Goal: Task Accomplishment & Management: Use online tool/utility

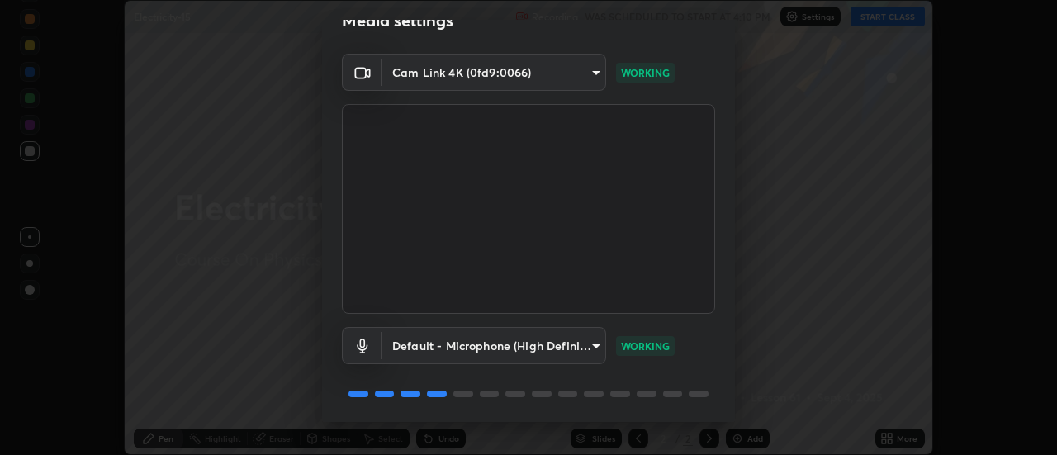
scroll to position [87, 0]
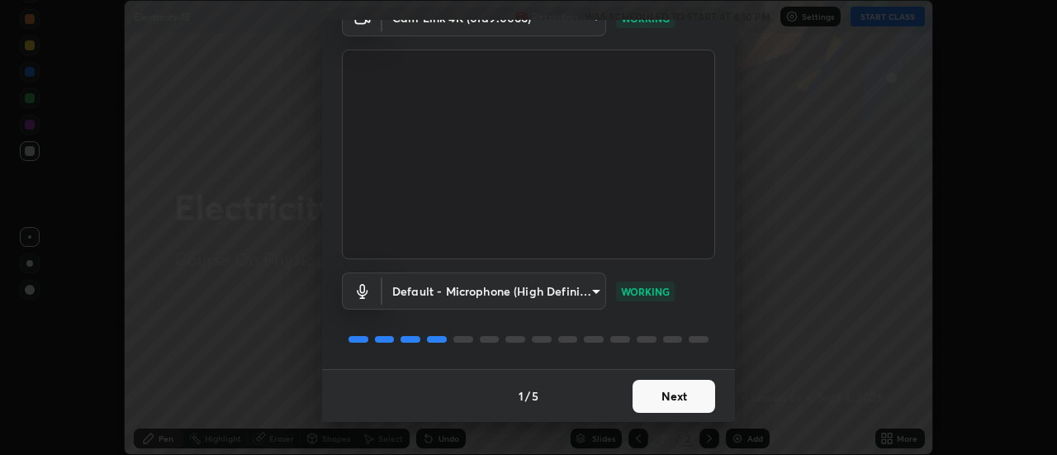
click at [687, 396] on button "Next" at bounding box center [673, 396] width 83 height 33
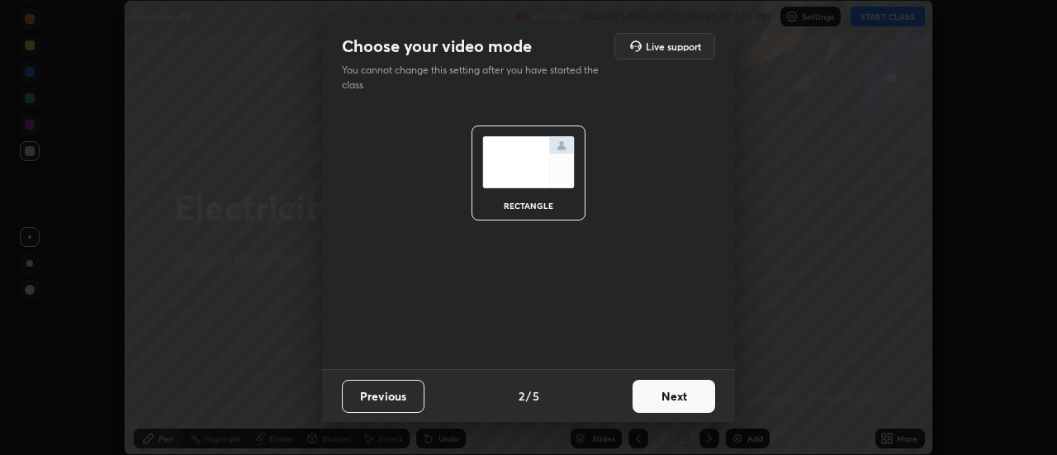
click at [689, 397] on button "Next" at bounding box center [673, 396] width 83 height 33
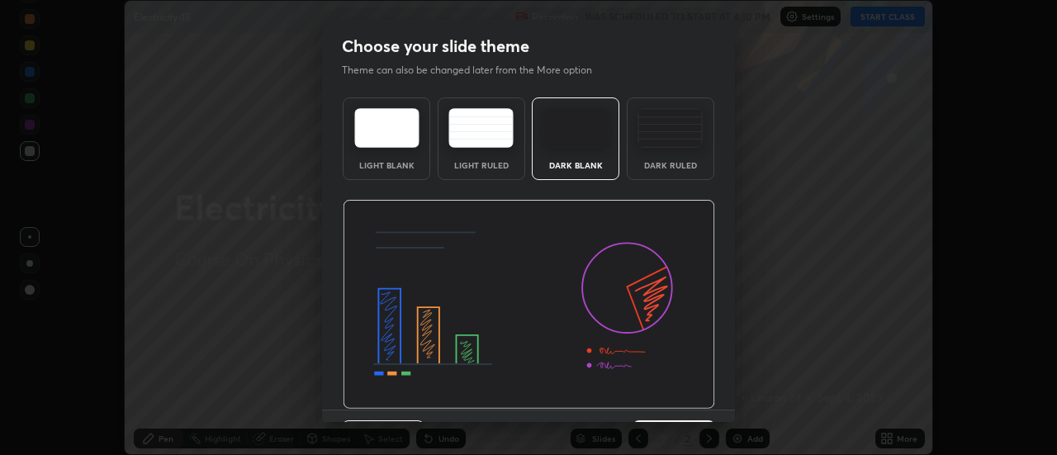
scroll to position [40, 0]
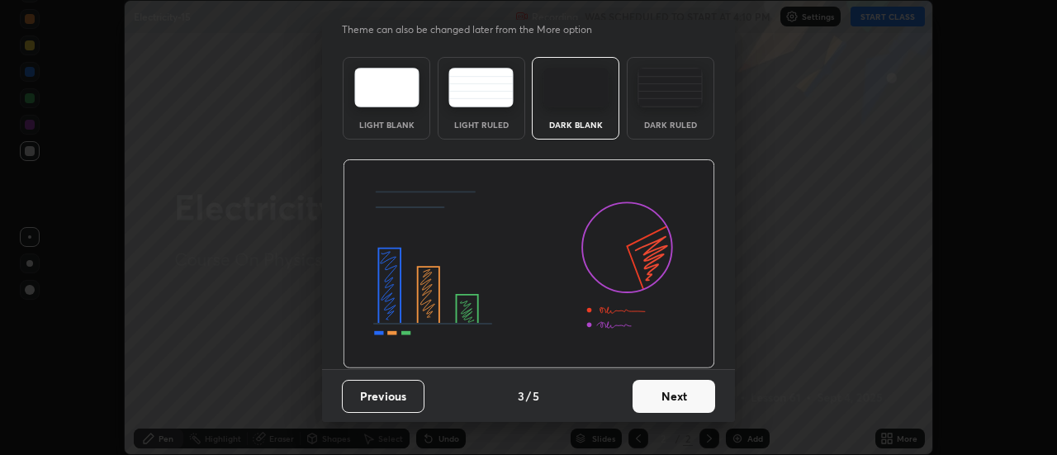
click at [686, 403] on button "Next" at bounding box center [673, 396] width 83 height 33
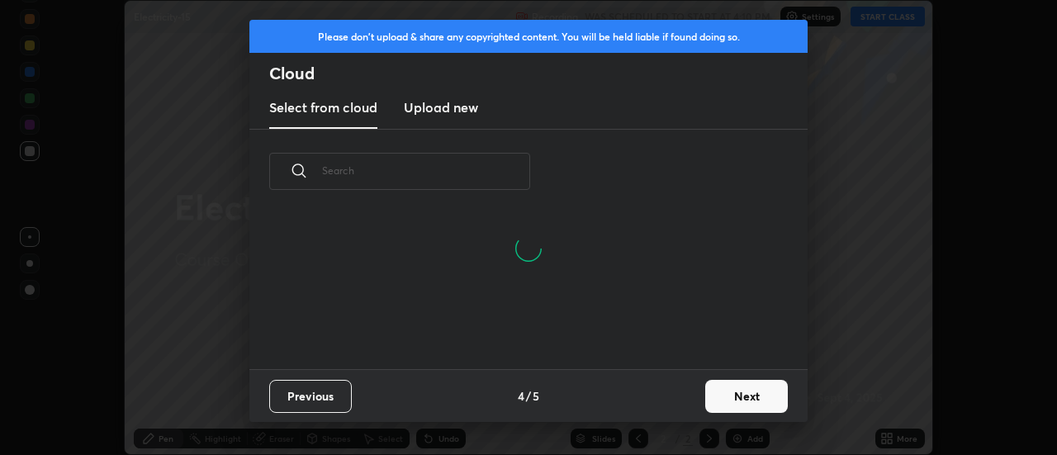
click at [755, 394] on button "Next" at bounding box center [746, 396] width 83 height 33
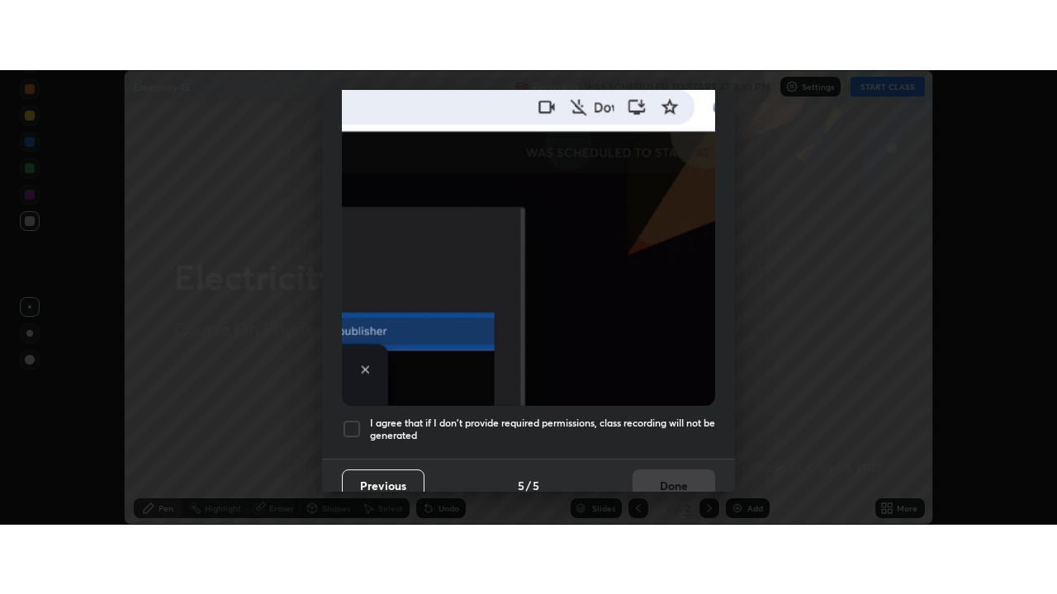
scroll to position [424, 0]
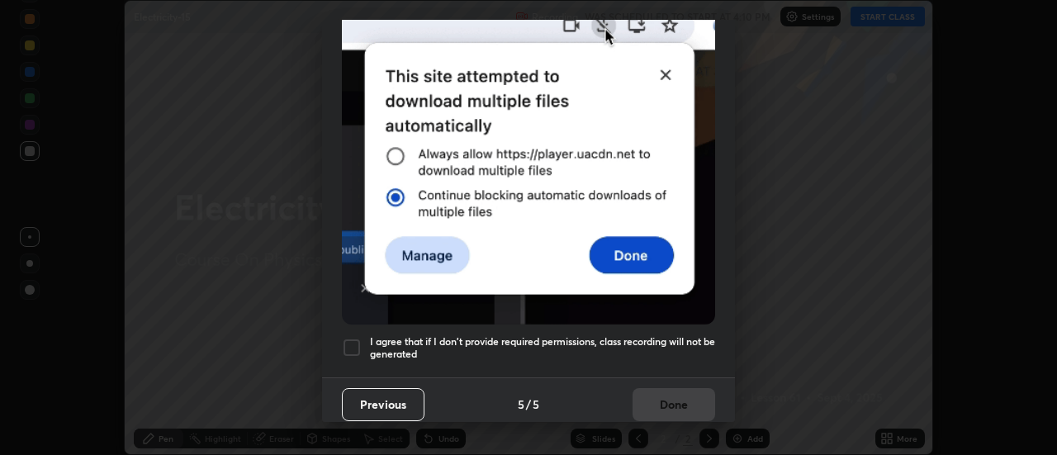
click at [349, 338] on div at bounding box center [352, 348] width 20 height 20
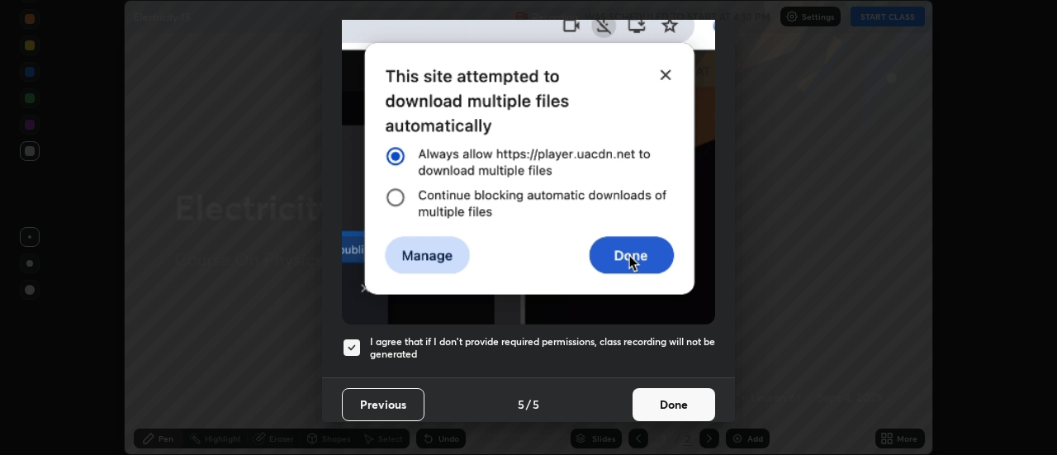
click at [679, 394] on button "Done" at bounding box center [673, 404] width 83 height 33
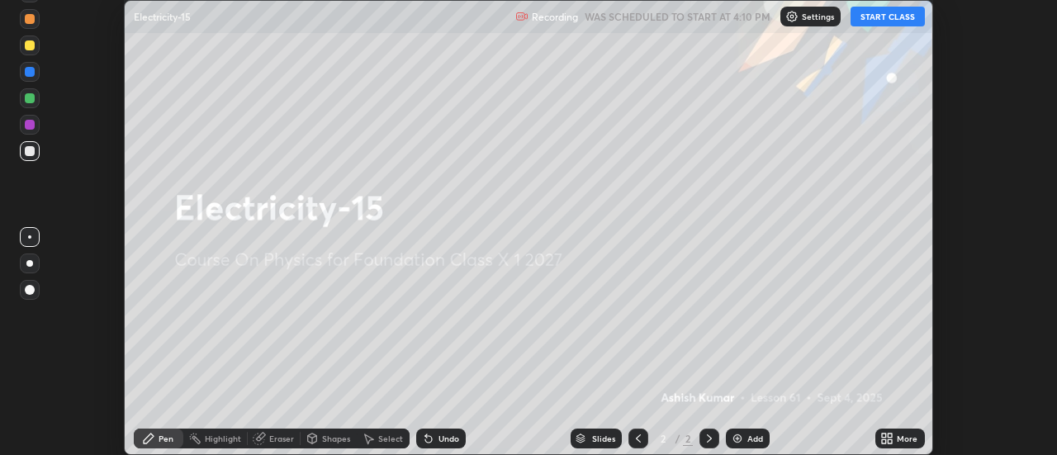
click at [884, 17] on button "START CLASS" at bounding box center [887, 17] width 74 height 20
click at [901, 442] on div "More" at bounding box center [907, 438] width 21 height 8
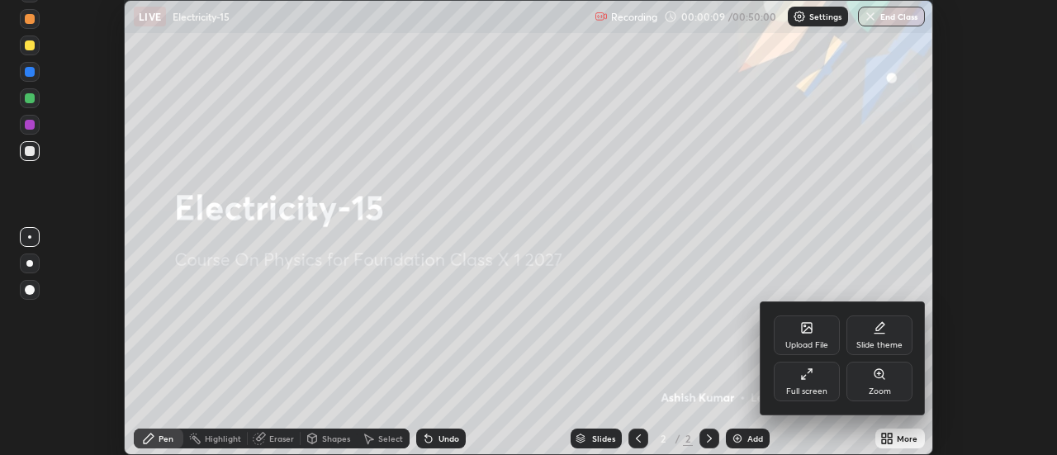
click at [873, 330] on icon at bounding box center [879, 327] width 13 height 13
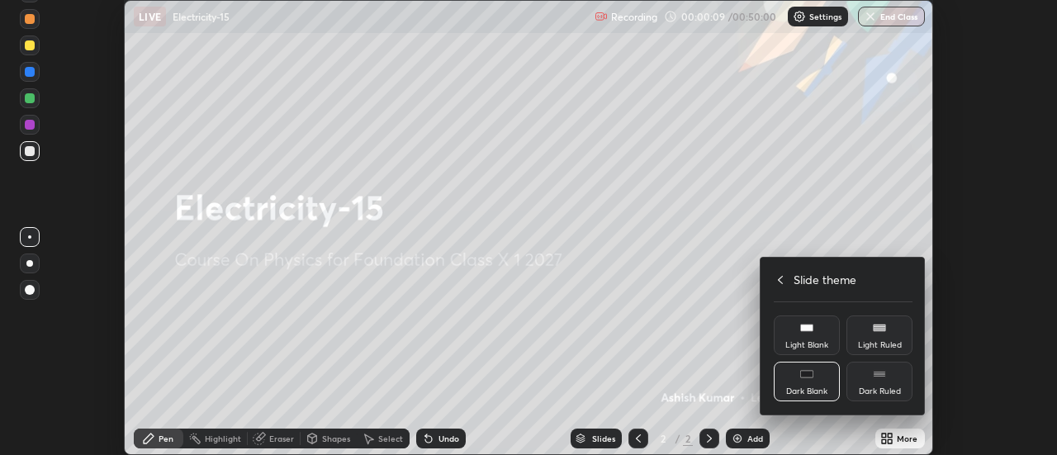
click at [878, 384] on div "Dark Ruled" at bounding box center [879, 382] width 66 height 40
click at [780, 278] on icon at bounding box center [780, 279] width 13 height 13
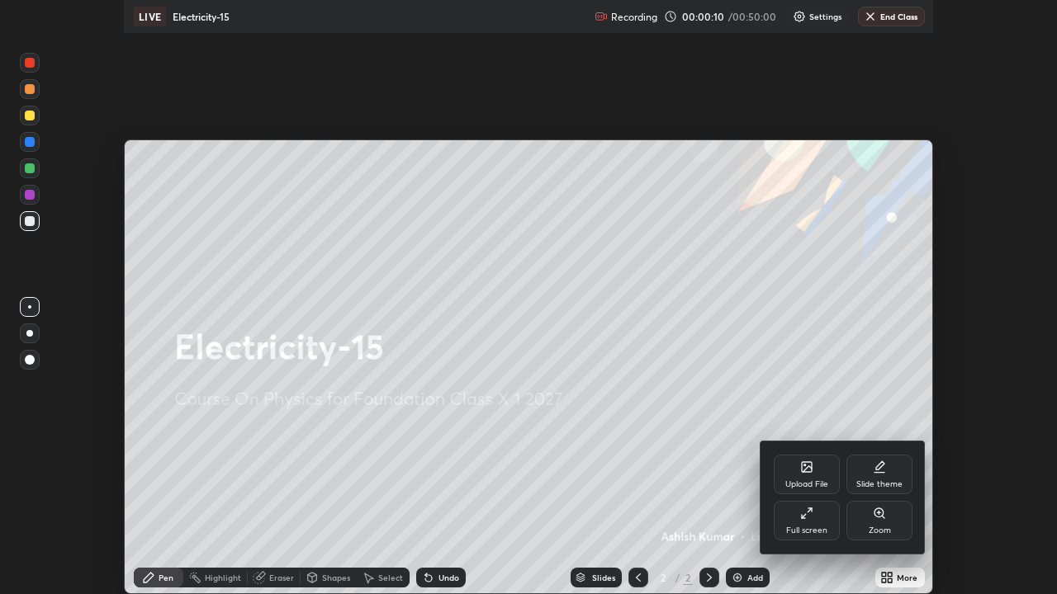
scroll to position [594, 1057]
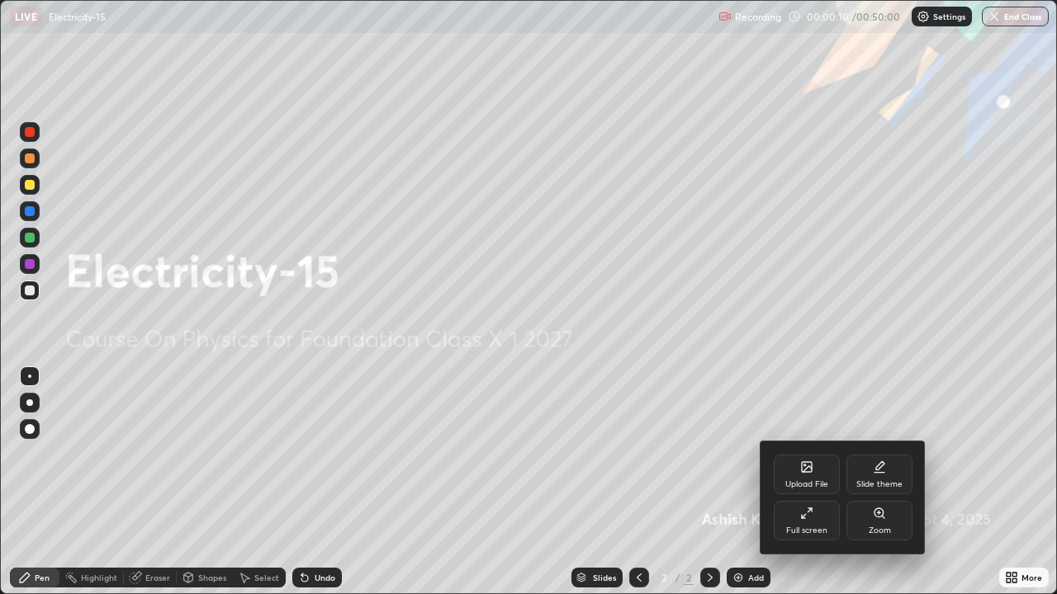
click at [794, 454] on div "Upload File" at bounding box center [806, 485] width 43 height 8
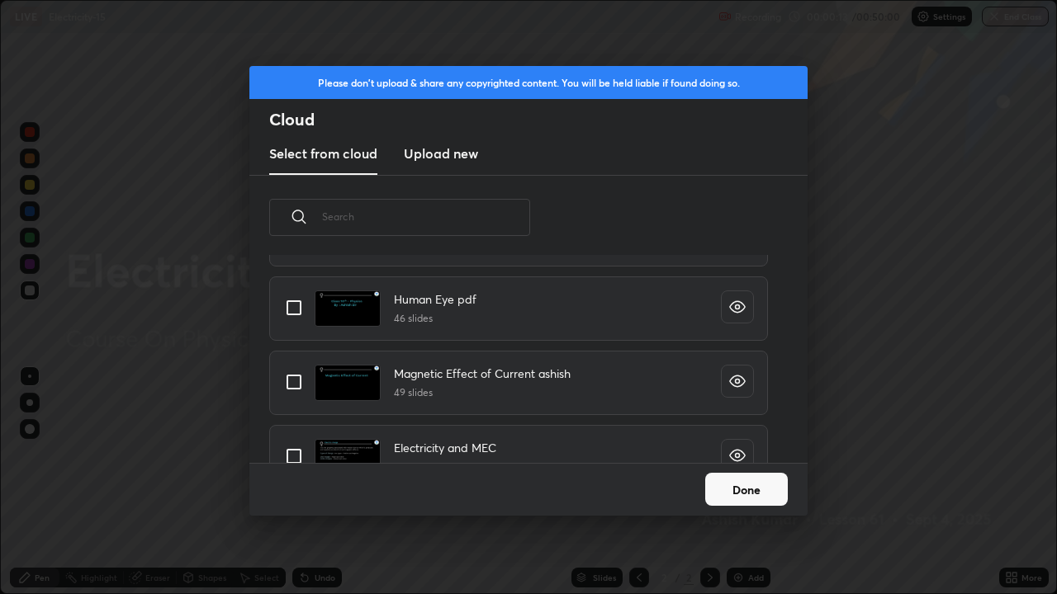
scroll to position [196, 0]
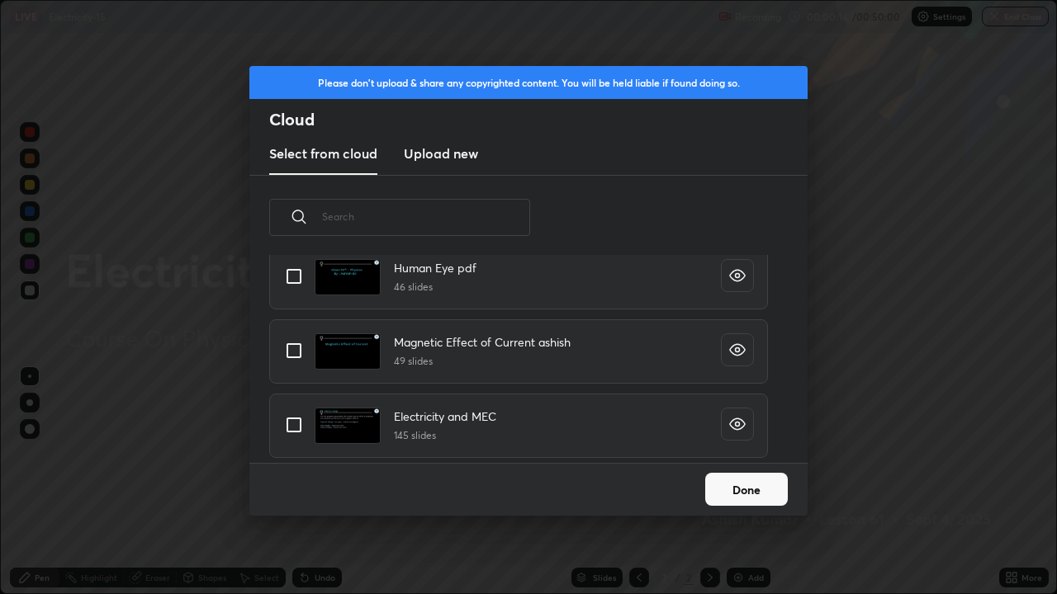
click at [293, 420] on input "grid" at bounding box center [294, 425] width 35 height 35
checkbox input "true"
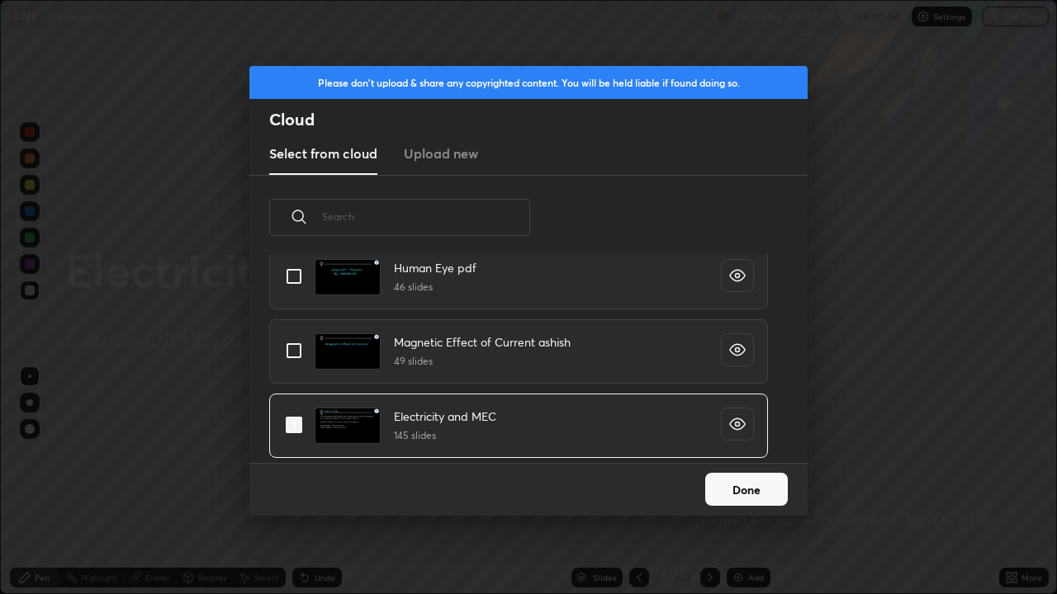
click at [750, 454] on button "Done" at bounding box center [746, 489] width 83 height 33
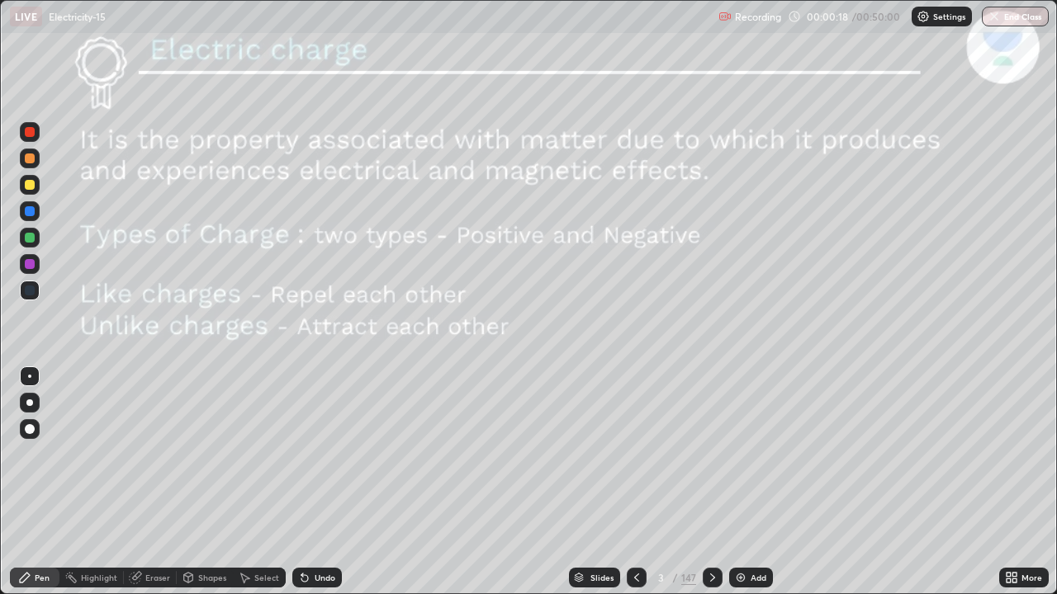
click at [30, 403] on div at bounding box center [29, 403] width 7 height 7
click at [676, 454] on div "3 / 147" at bounding box center [674, 577] width 43 height 15
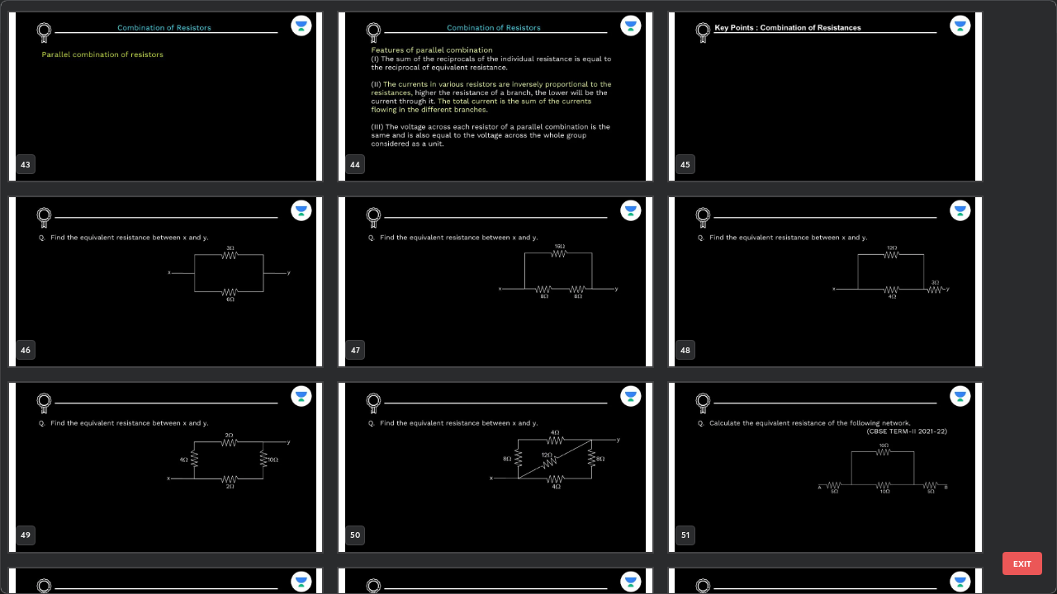
scroll to position [2593, 0]
click at [750, 298] on img "grid" at bounding box center [825, 281] width 313 height 169
click at [749, 300] on img "grid" at bounding box center [825, 281] width 313 height 169
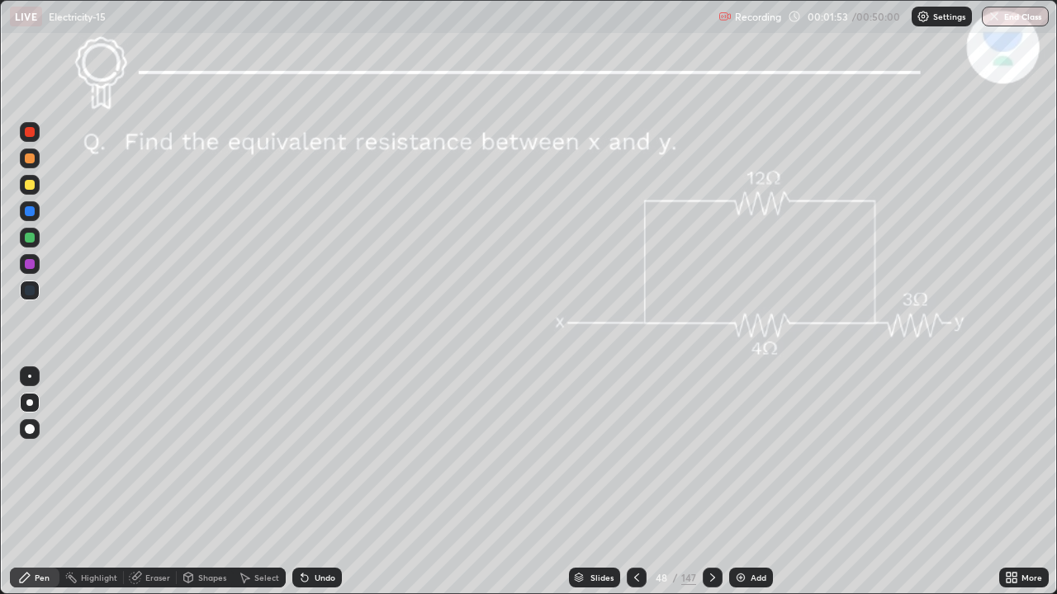
click at [31, 187] on div at bounding box center [30, 185] width 10 height 10
click at [36, 454] on div "Pen" at bounding box center [42, 578] width 15 height 8
click at [310, 454] on div "Undo" at bounding box center [317, 578] width 50 height 20
click at [320, 454] on div "Undo" at bounding box center [317, 578] width 50 height 20
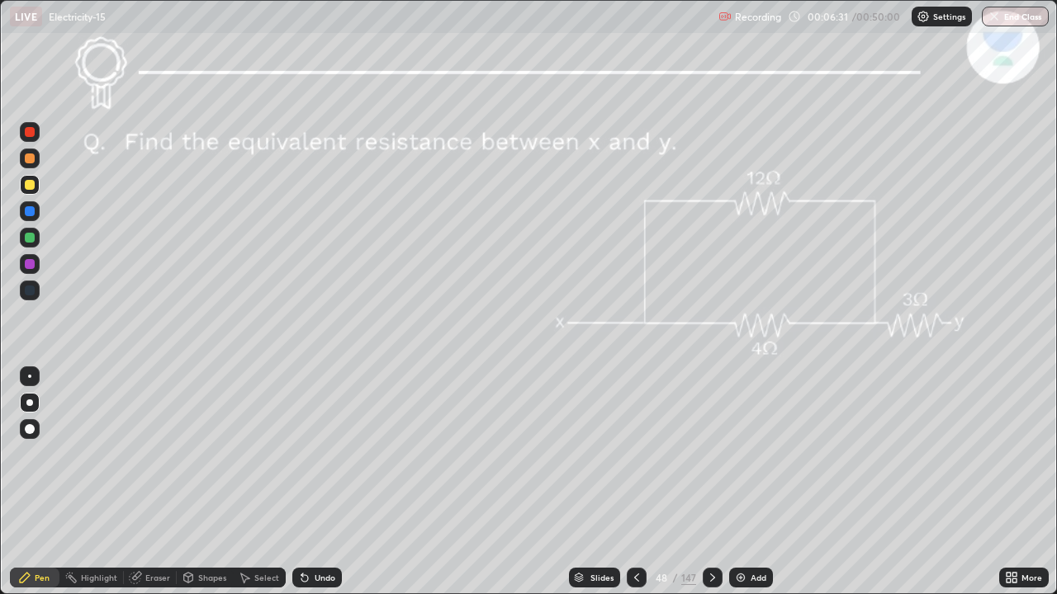
click at [320, 454] on div "Undo" at bounding box center [325, 578] width 21 height 8
click at [324, 454] on div "Undo" at bounding box center [325, 578] width 21 height 8
click at [709, 454] on icon at bounding box center [712, 577] width 13 height 13
click at [715, 454] on div at bounding box center [713, 578] width 20 height 20
click at [93, 454] on div "Highlight" at bounding box center [99, 578] width 36 height 8
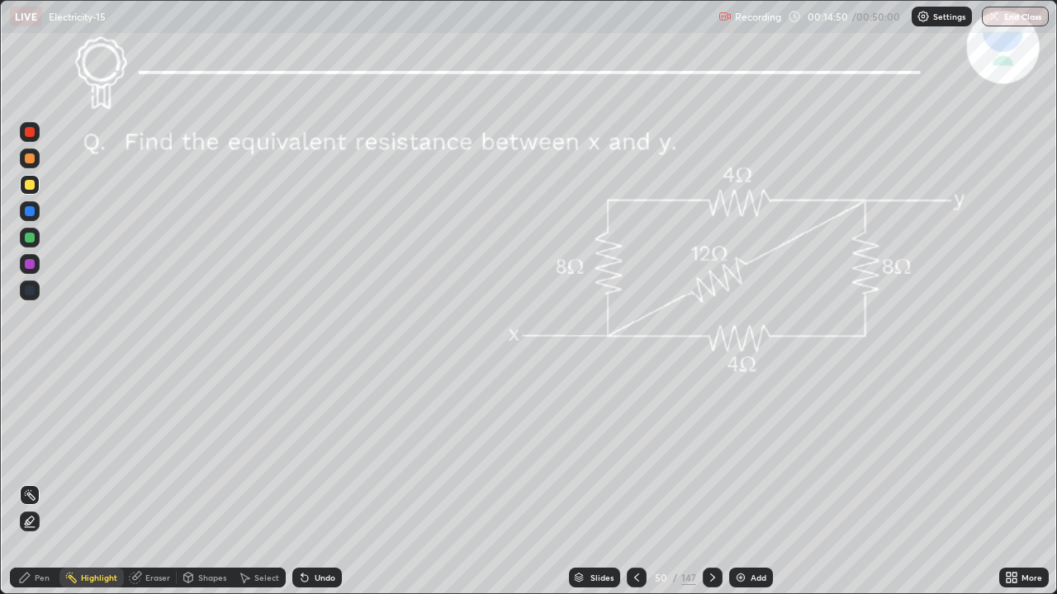
click at [45, 454] on div "Pen" at bounding box center [42, 578] width 15 height 8
click at [317, 454] on div "Undo" at bounding box center [325, 578] width 21 height 8
click at [315, 454] on div "Undo" at bounding box center [325, 578] width 21 height 8
click at [323, 454] on div "Undo" at bounding box center [317, 578] width 50 height 20
click at [710, 454] on icon at bounding box center [712, 577] width 13 height 13
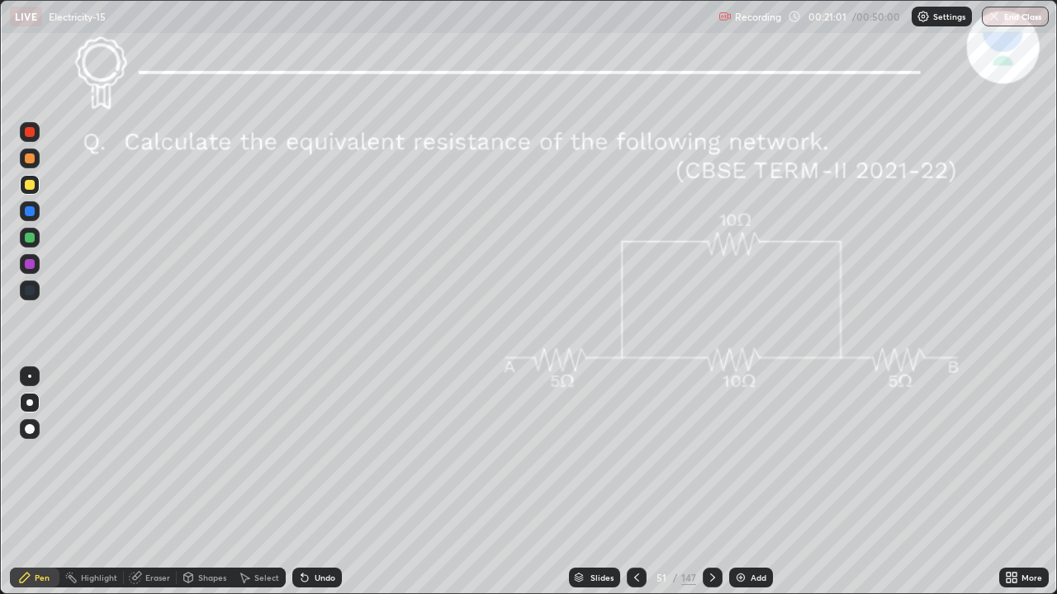
click at [310, 454] on div "Undo" at bounding box center [317, 578] width 50 height 20
click at [308, 454] on icon at bounding box center [304, 577] width 13 height 13
click at [320, 454] on div "Undo" at bounding box center [325, 578] width 21 height 8
click at [315, 454] on div "Undo" at bounding box center [325, 578] width 21 height 8
click at [316, 454] on div "Undo" at bounding box center [325, 578] width 21 height 8
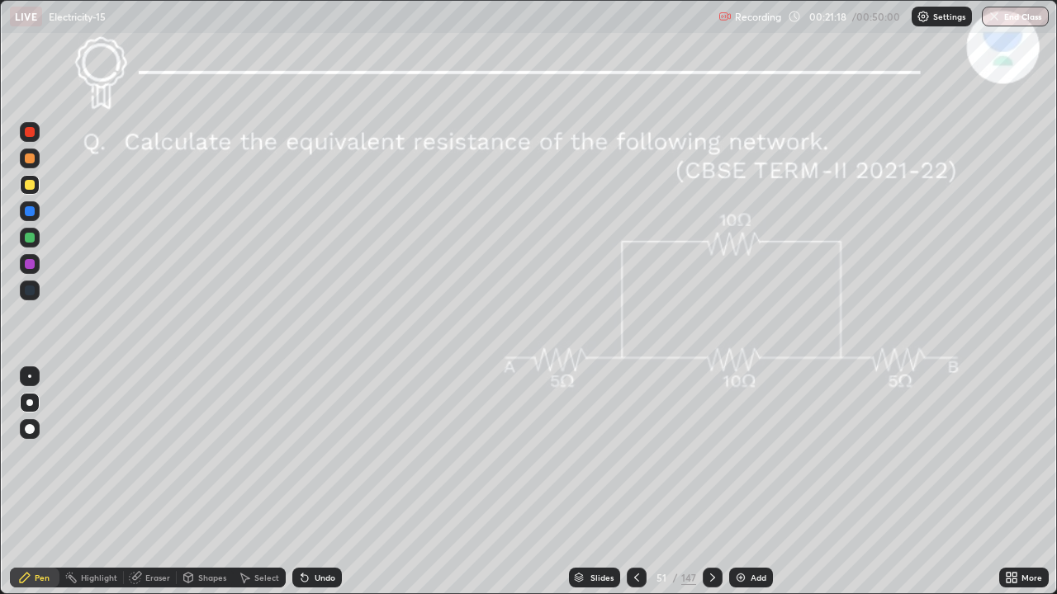
click at [321, 454] on div "Undo" at bounding box center [325, 578] width 21 height 8
click at [324, 454] on div "Undo" at bounding box center [325, 578] width 21 height 8
click at [323, 454] on div "Undo" at bounding box center [325, 578] width 21 height 8
click at [310, 454] on div "Undo" at bounding box center [317, 578] width 50 height 20
click at [319, 454] on div "Undo" at bounding box center [325, 578] width 21 height 8
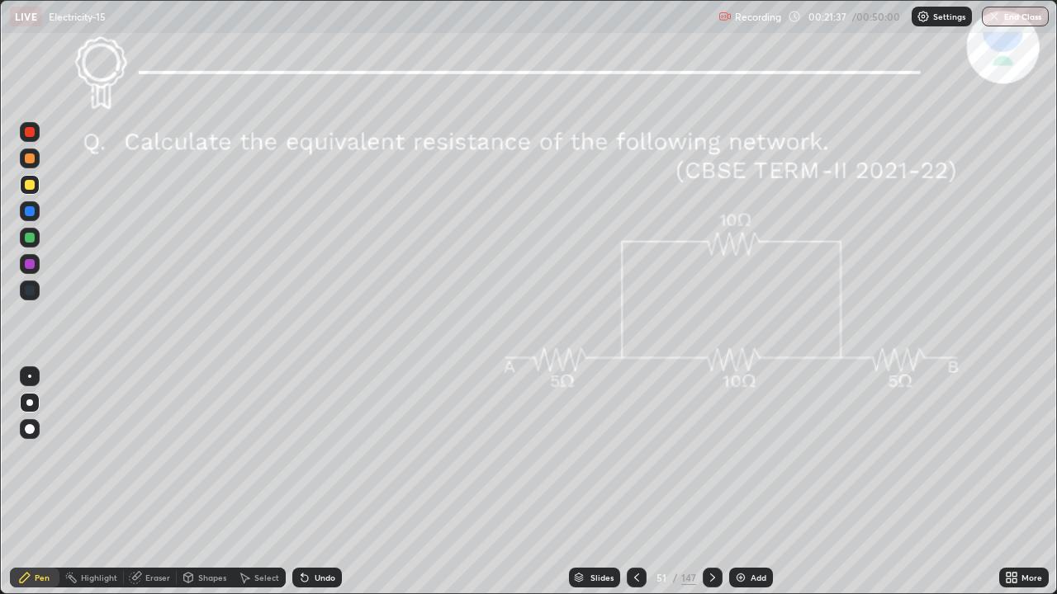
click at [311, 454] on div "Undo" at bounding box center [317, 578] width 50 height 20
click at [315, 454] on div "Undo" at bounding box center [325, 578] width 21 height 8
click at [710, 454] on icon at bounding box center [712, 577] width 13 height 13
click at [320, 454] on div "Undo" at bounding box center [325, 578] width 21 height 8
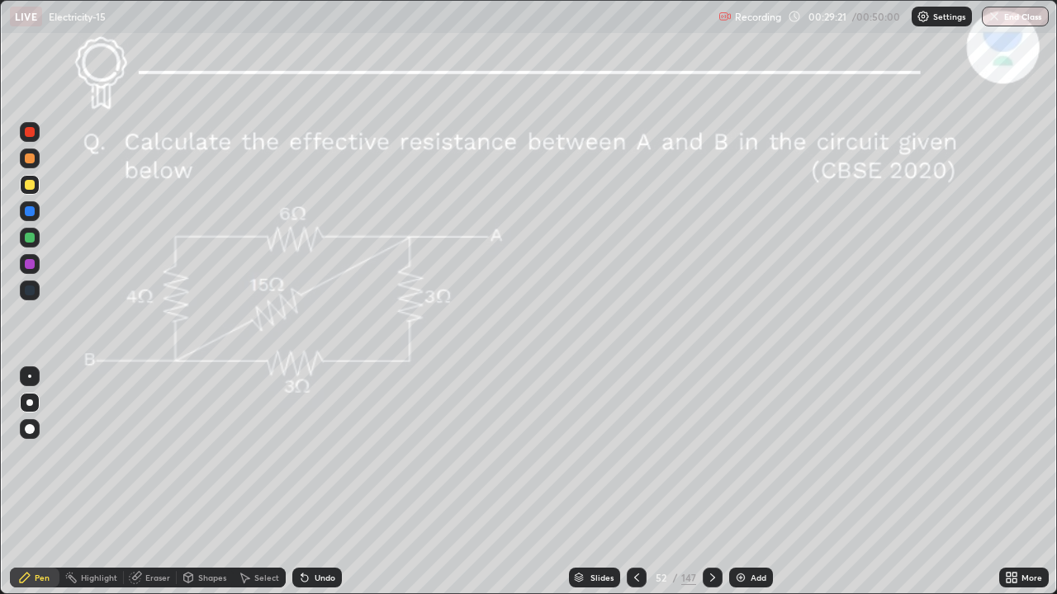
click at [316, 454] on div "Undo" at bounding box center [325, 578] width 21 height 8
click at [196, 454] on div "Shapes" at bounding box center [205, 578] width 56 height 20
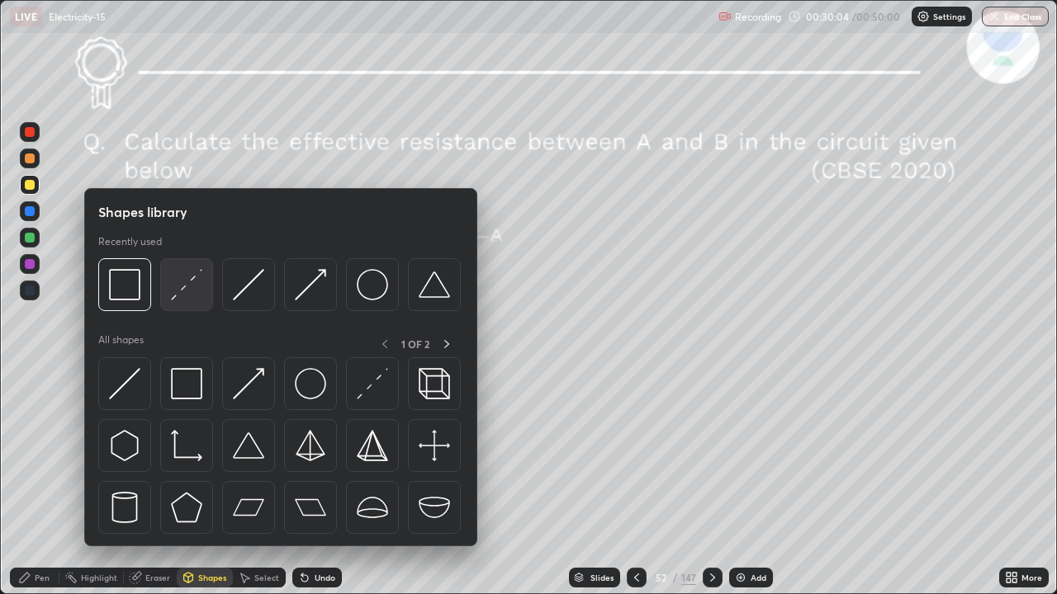
click at [187, 291] on img at bounding box center [186, 284] width 31 height 31
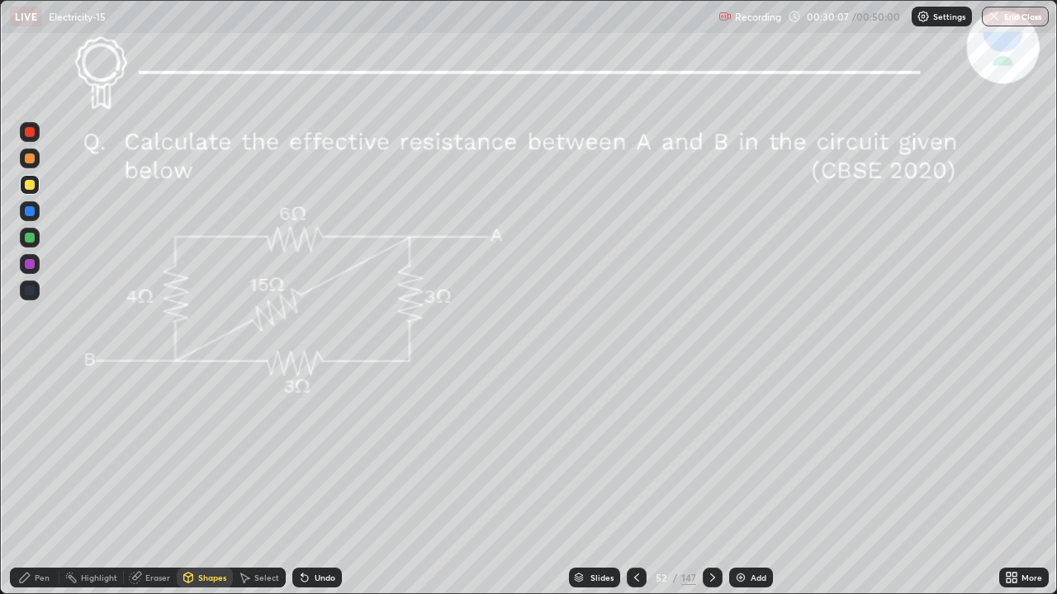
click at [32, 454] on div "Pen" at bounding box center [35, 578] width 50 height 20
click at [710, 454] on icon at bounding box center [712, 577] width 13 height 13
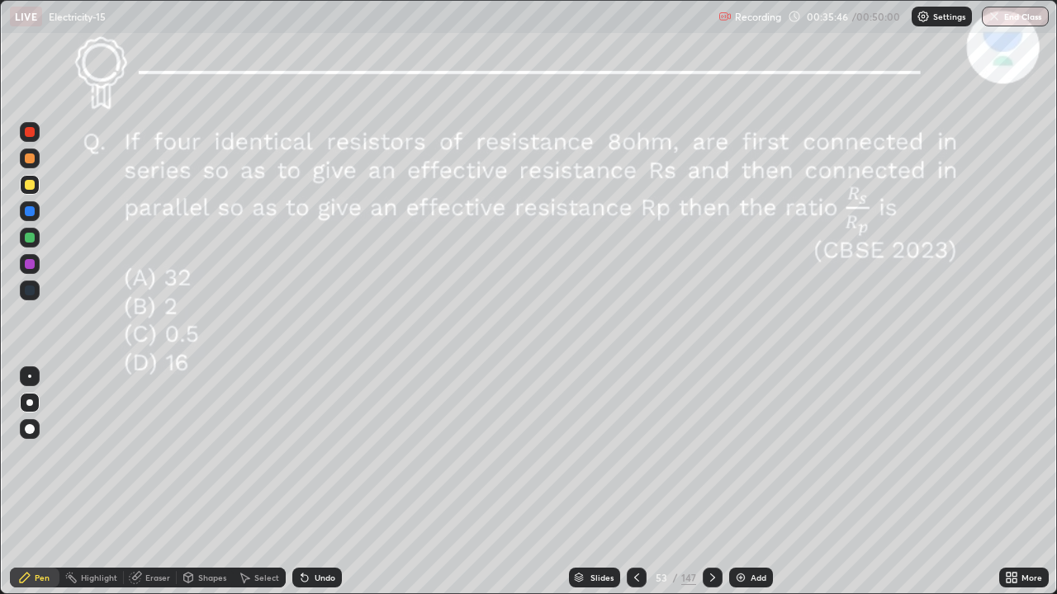
click at [316, 454] on div "Undo" at bounding box center [317, 578] width 50 height 20
click at [714, 454] on icon at bounding box center [712, 577] width 13 height 13
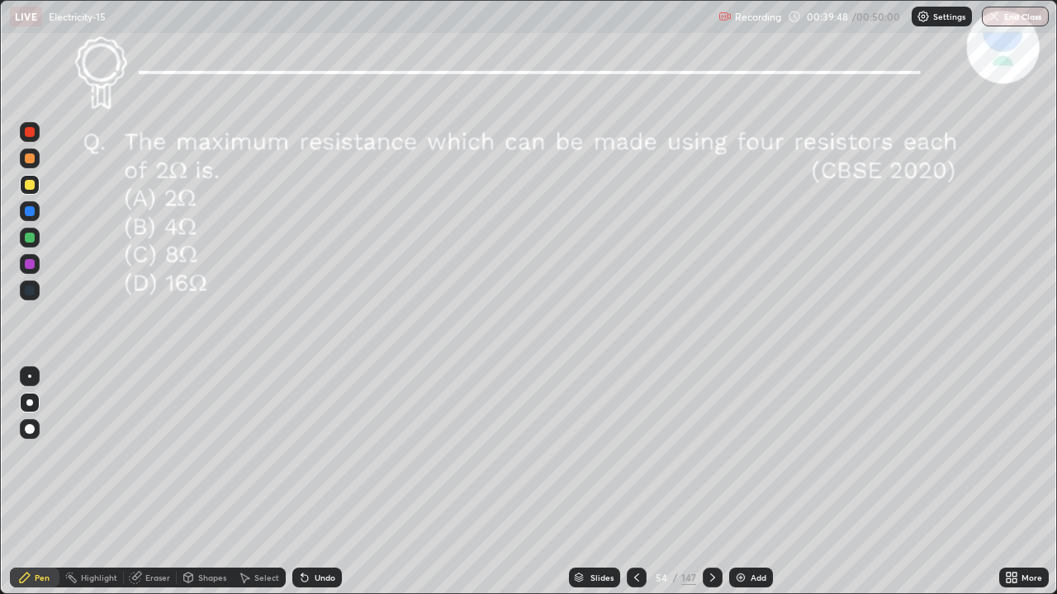
click at [708, 454] on div at bounding box center [713, 578] width 20 height 20
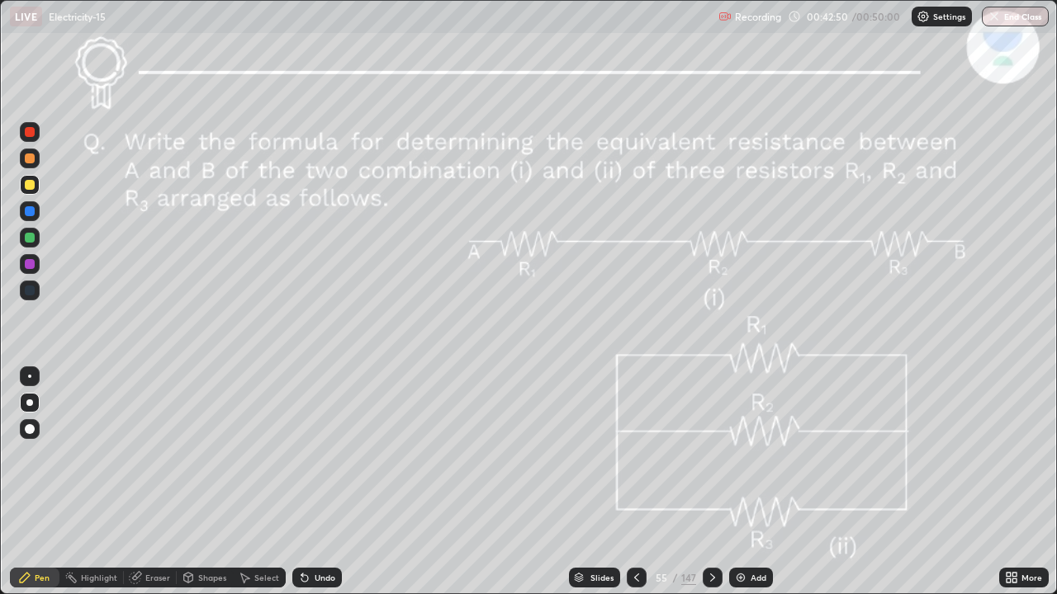
click at [712, 454] on icon at bounding box center [712, 578] width 5 height 8
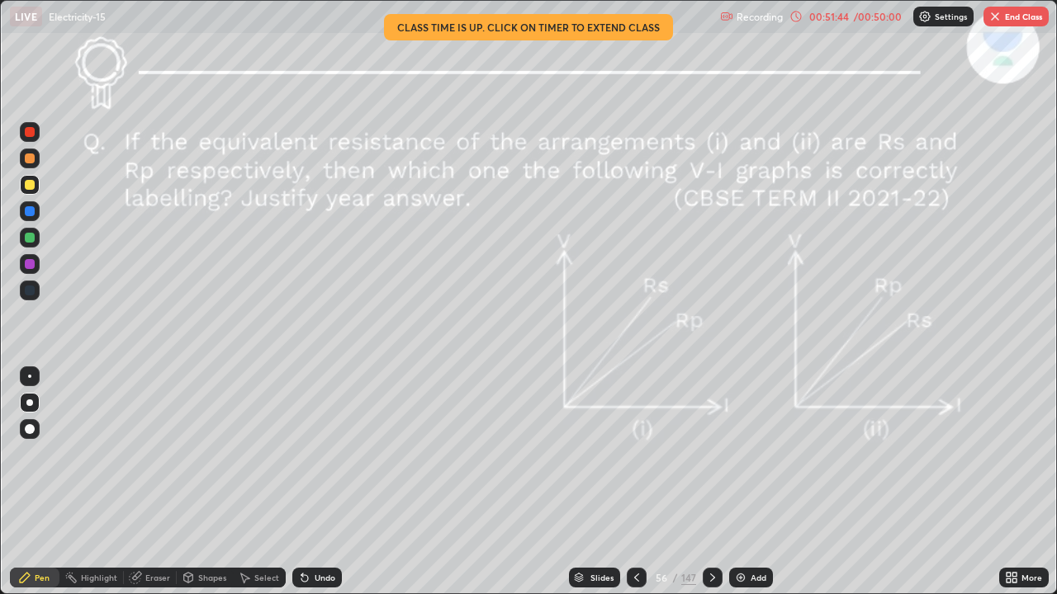
click at [1009, 15] on button "End Class" at bounding box center [1015, 17] width 65 height 20
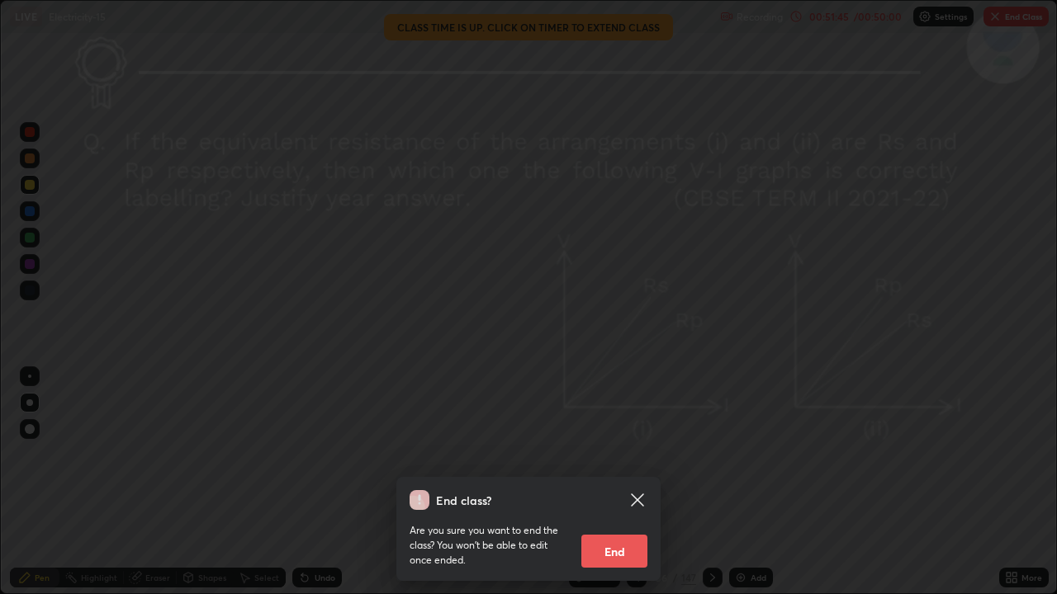
click at [610, 454] on button "End" at bounding box center [614, 551] width 66 height 33
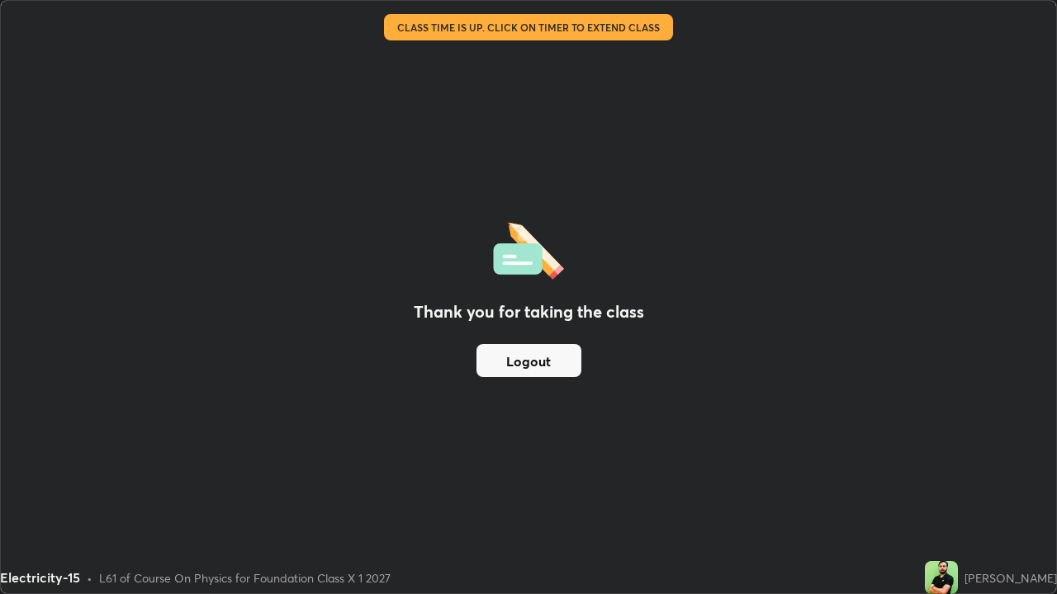
click at [525, 361] on button "Logout" at bounding box center [528, 360] width 105 height 33
